Goal: Transaction & Acquisition: Book appointment/travel/reservation

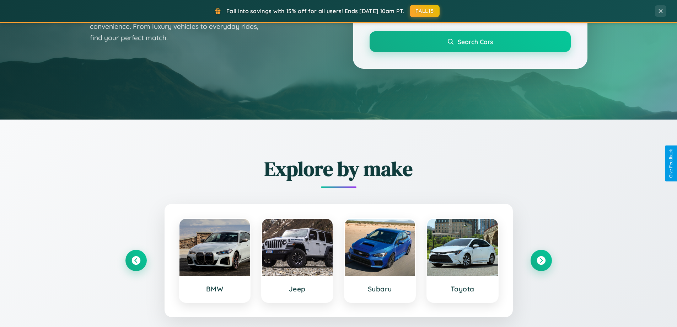
scroll to position [489, 0]
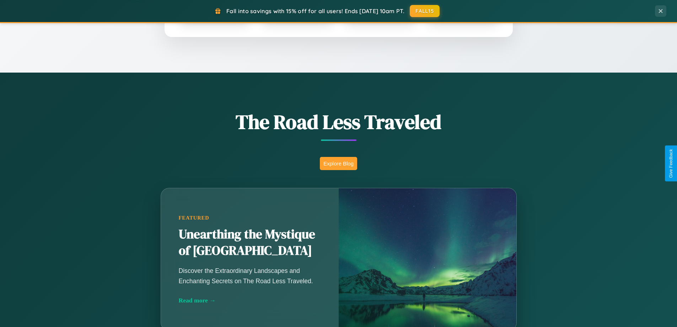
click at [338, 163] on button "Explore Blog" at bounding box center [338, 163] width 37 height 13
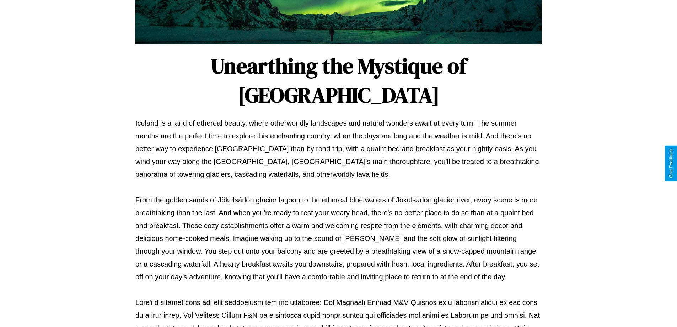
scroll to position [230, 0]
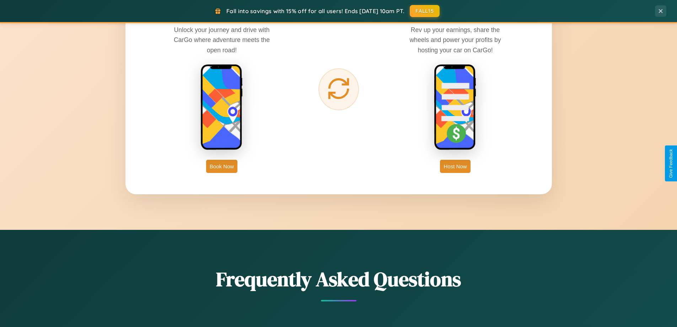
scroll to position [1142, 0]
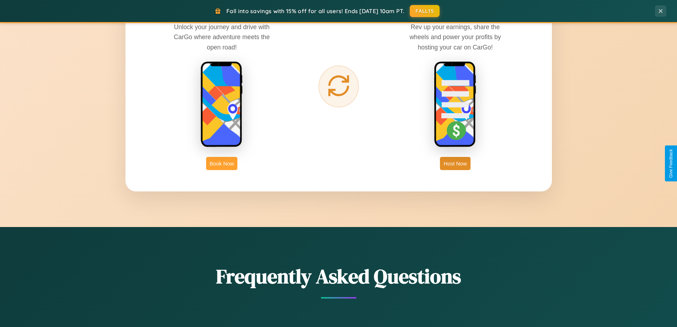
click at [222, 163] on button "Book Now" at bounding box center [221, 163] width 31 height 13
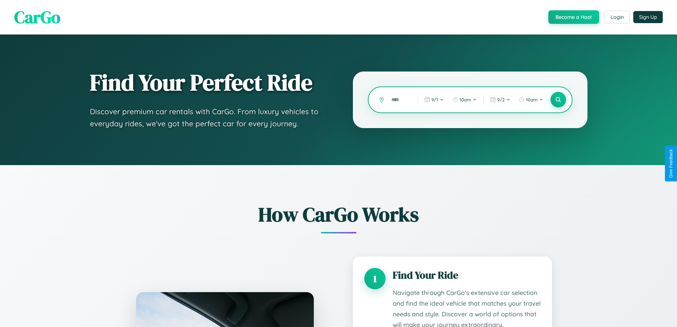
click at [399, 100] on input "text" at bounding box center [399, 99] width 23 height 12
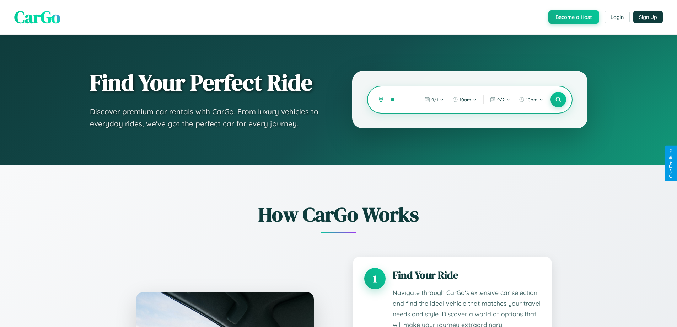
type input "*"
type input "********"
click at [558, 100] on icon at bounding box center [558, 99] width 7 height 7
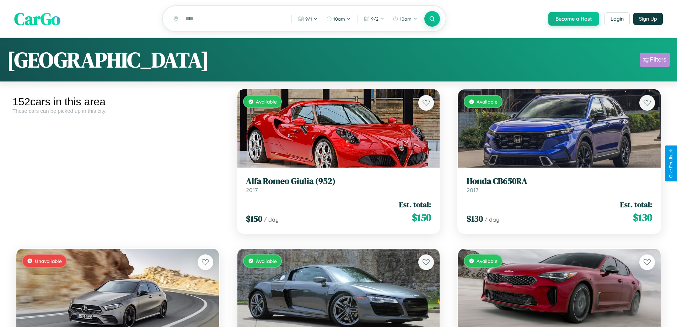
click at [655, 61] on div "Filters" at bounding box center [658, 59] width 16 height 7
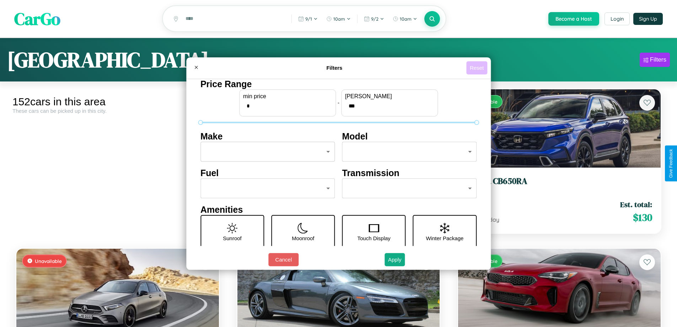
click at [478, 68] on button "Reset" at bounding box center [476, 67] width 21 height 13
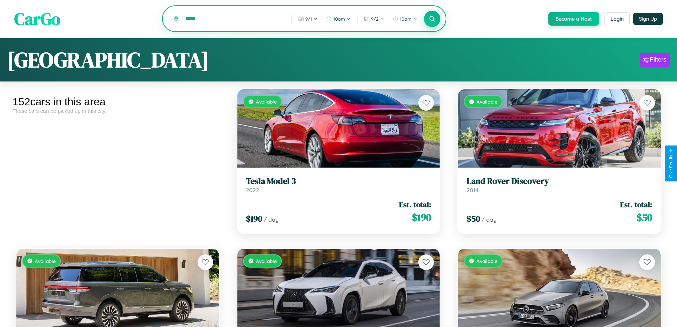
type input "*****"
click at [432, 19] on icon at bounding box center [432, 18] width 7 height 7
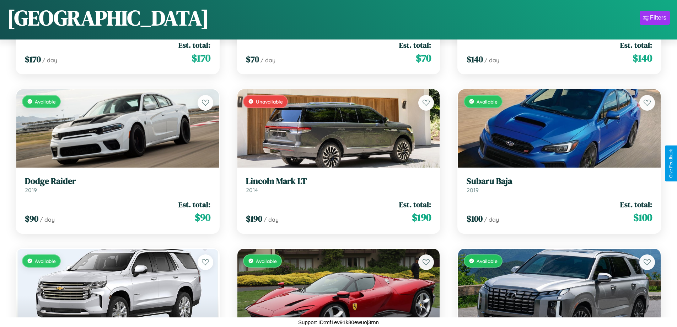
scroll to position [5034, 0]
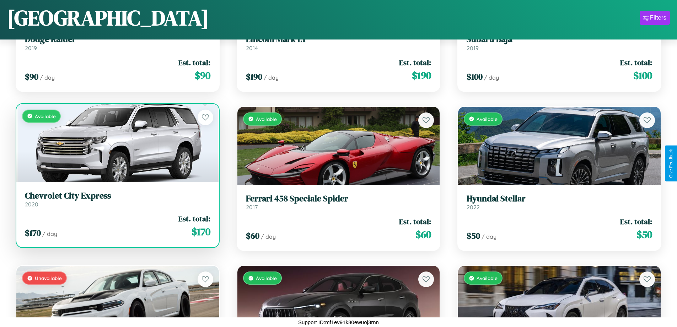
click at [117, 226] on div "$ 170 / day Est. total: $ 170" at bounding box center [118, 225] width 186 height 25
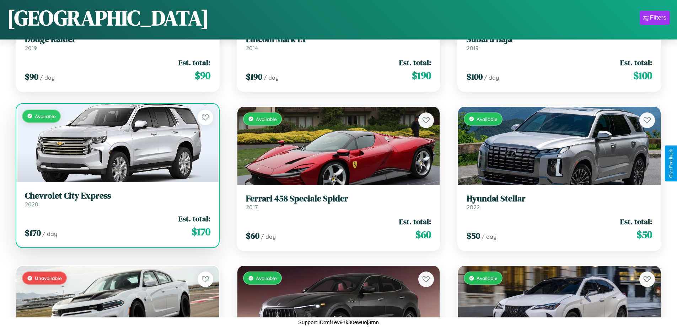
click at [117, 226] on div "$ 170 / day Est. total: $ 170" at bounding box center [118, 225] width 186 height 25
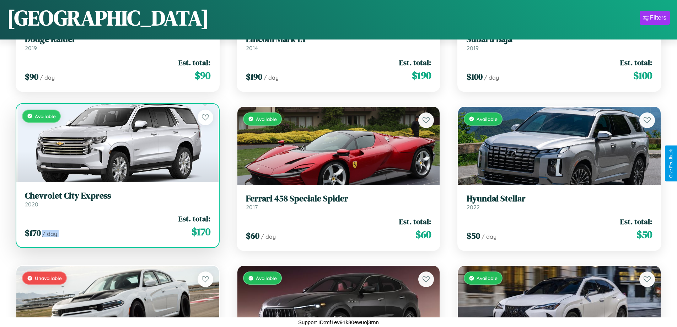
click at [117, 226] on div "$ 170 / day Est. total: $ 170" at bounding box center [118, 225] width 186 height 25
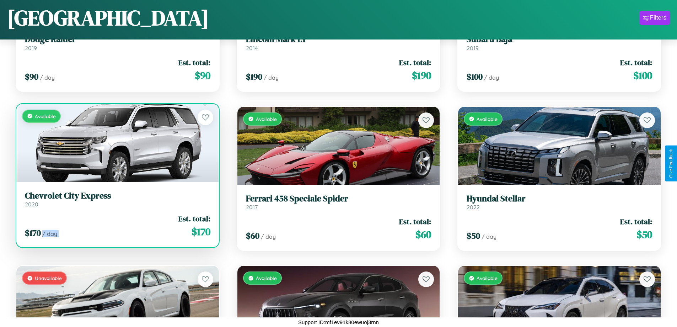
click at [117, 226] on div "$ 170 / day Est. total: $ 170" at bounding box center [118, 225] width 186 height 25
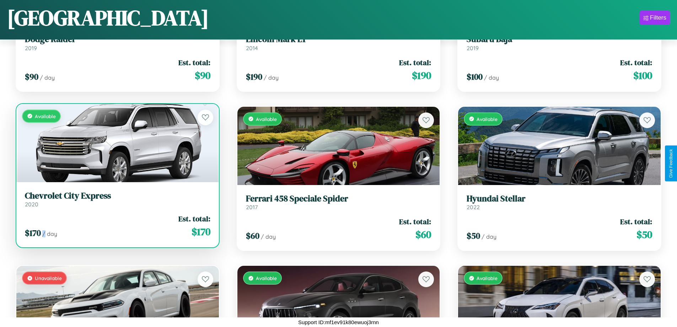
click at [117, 226] on div "$ 170 / day Est. total: $ 170" at bounding box center [118, 225] width 186 height 25
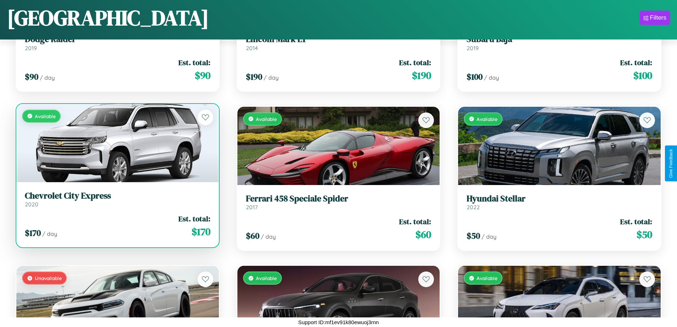
click at [117, 199] on h3 "Chevrolet City Express" at bounding box center [118, 196] width 186 height 10
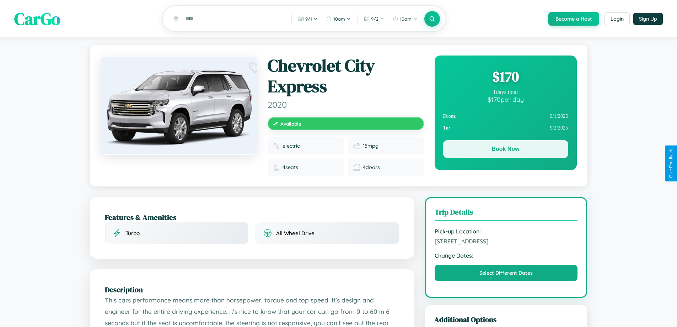
click at [505, 150] on button "Book Now" at bounding box center [505, 149] width 125 height 18
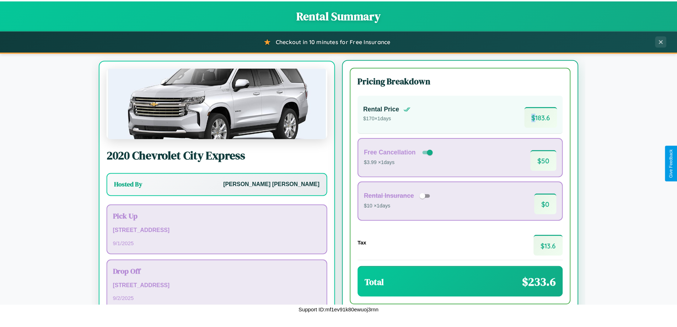
scroll to position [33, 0]
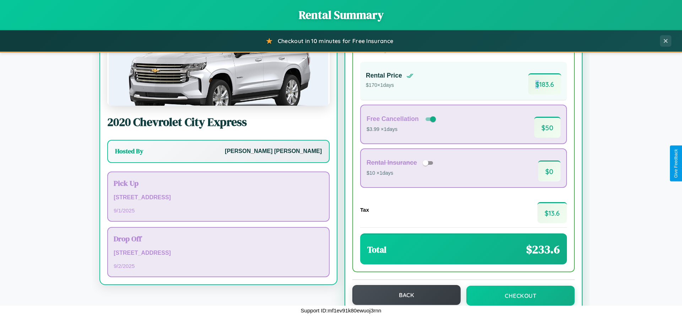
click at [403, 295] on button "Back" at bounding box center [407, 295] width 108 height 20
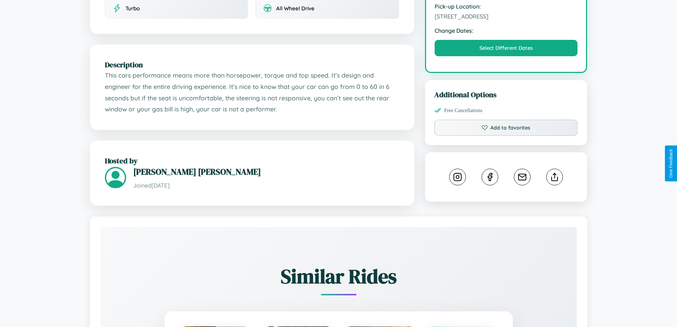
scroll to position [397, 0]
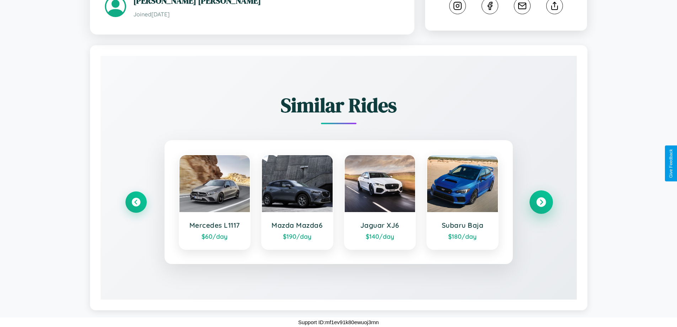
click at [541, 202] on icon at bounding box center [541, 202] width 10 height 10
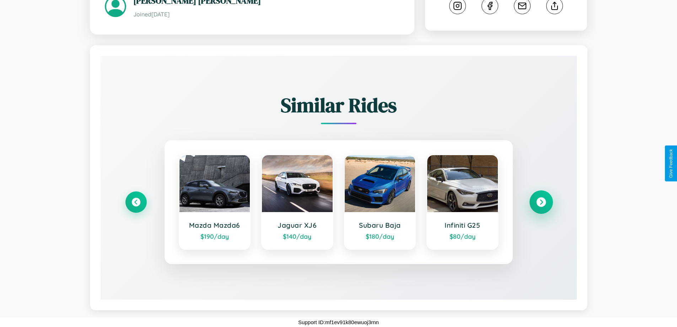
click at [541, 202] on icon at bounding box center [541, 202] width 10 height 10
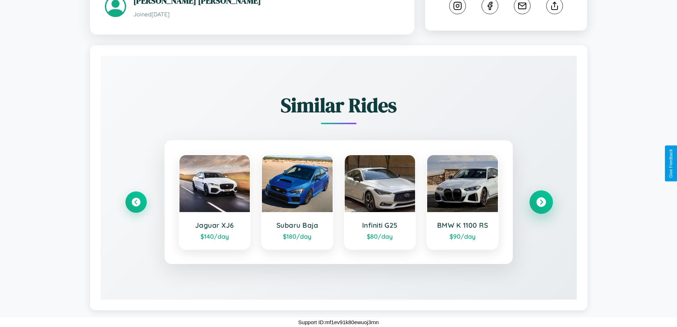
click at [541, 202] on icon at bounding box center [541, 202] width 10 height 10
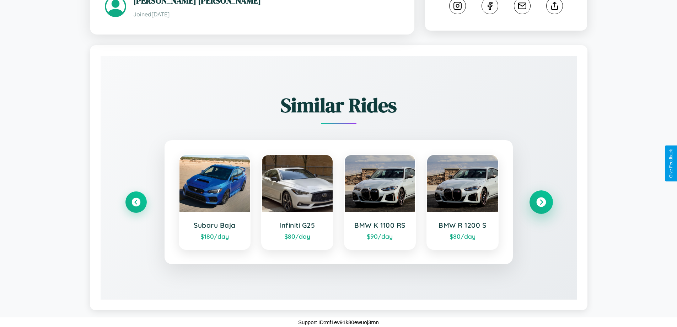
click at [541, 202] on icon at bounding box center [541, 202] width 10 height 10
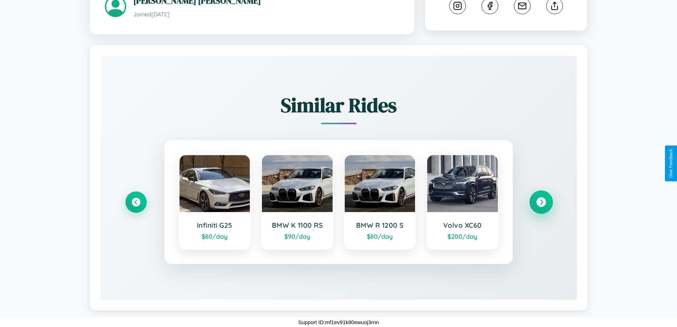
click at [541, 202] on icon at bounding box center [541, 202] width 10 height 10
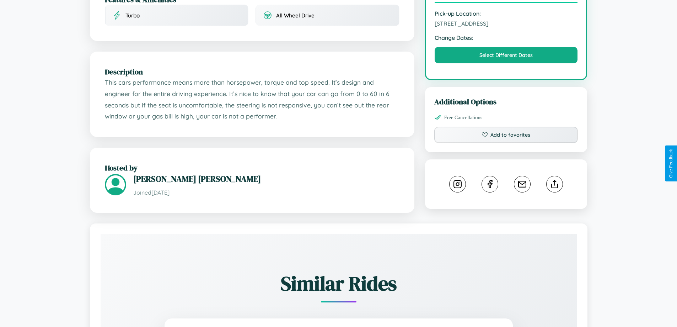
scroll to position [190, 0]
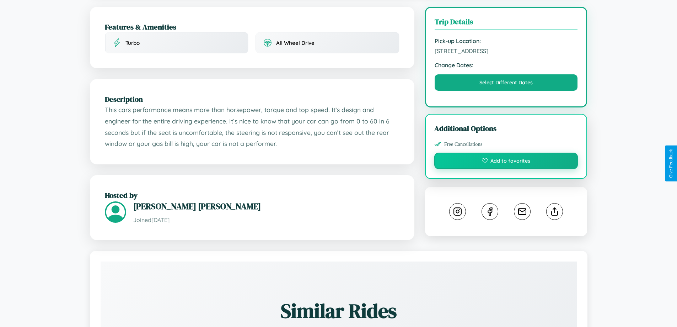
click at [506, 162] on button "Add to favorites" at bounding box center [506, 160] width 144 height 16
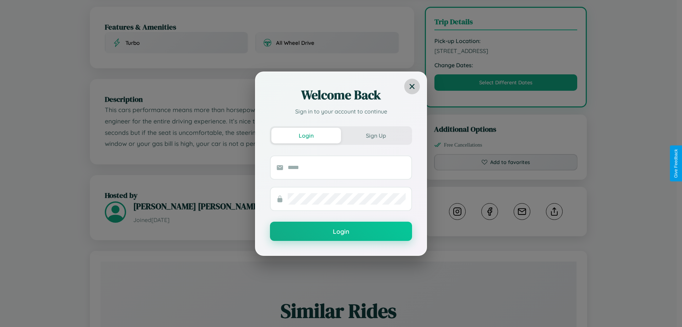
click at [412, 86] on icon at bounding box center [412, 86] width 5 height 5
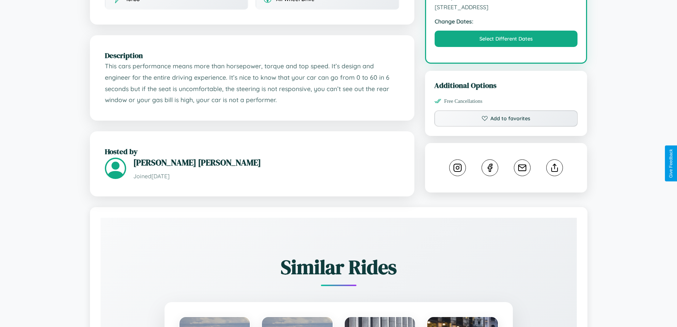
scroll to position [239, 0]
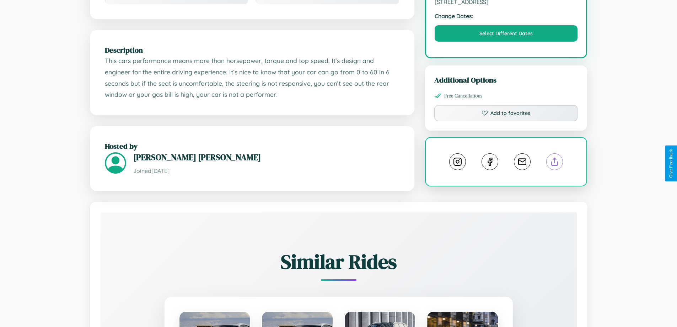
click at [555, 162] on line at bounding box center [555, 160] width 0 height 5
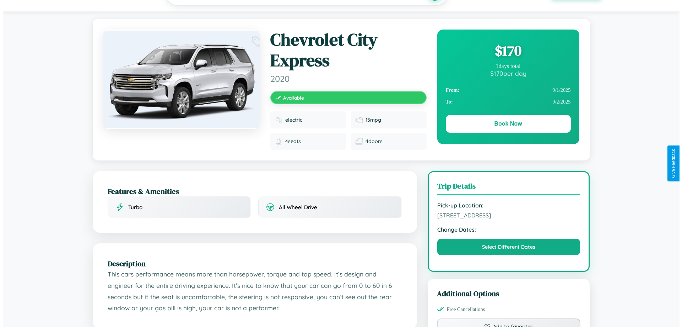
scroll to position [0, 0]
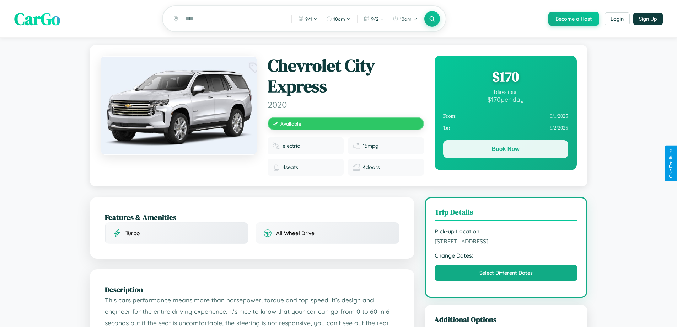
click at [505, 150] on button "Book Now" at bounding box center [505, 149] width 125 height 18
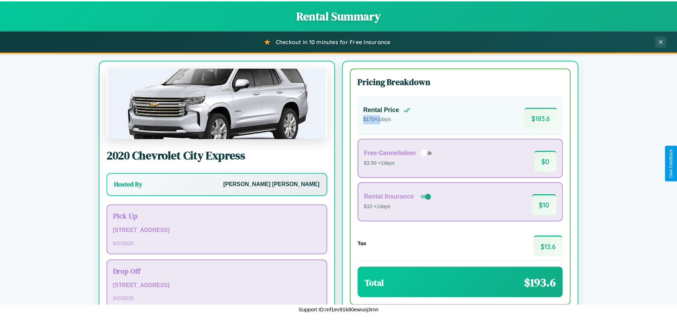
scroll to position [49, 0]
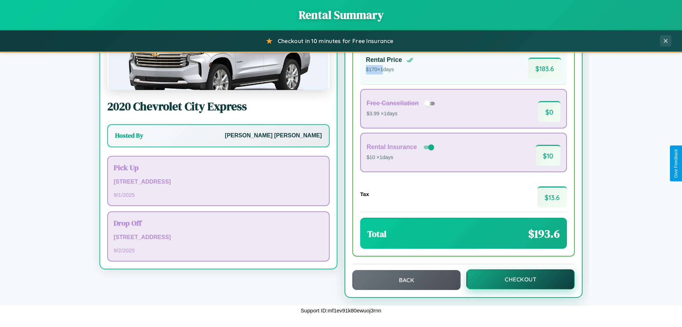
click at [516, 279] on button "Checkout" at bounding box center [521, 279] width 108 height 20
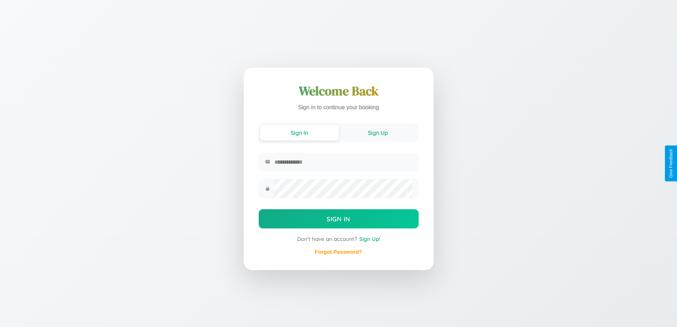
click at [378, 133] on button "Sign Up" at bounding box center [378, 133] width 79 height 16
